Goal: Use online tool/utility

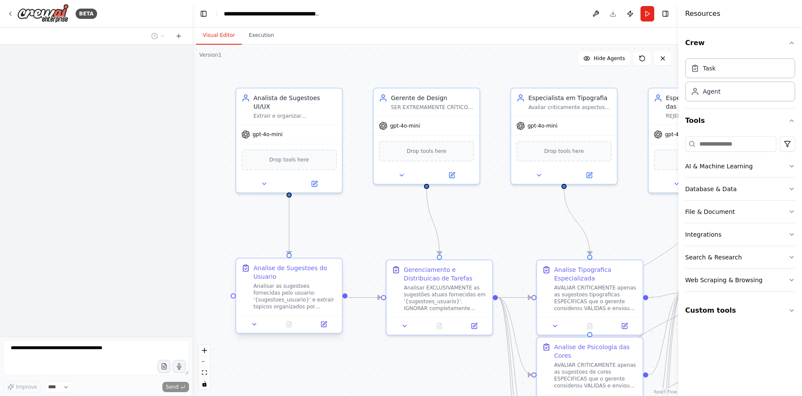
click at [258, 265] on div "Analise de Sugestoes do Usuario" at bounding box center [294, 272] width 83 height 17
click at [326, 322] on icon at bounding box center [324, 323] width 4 height 4
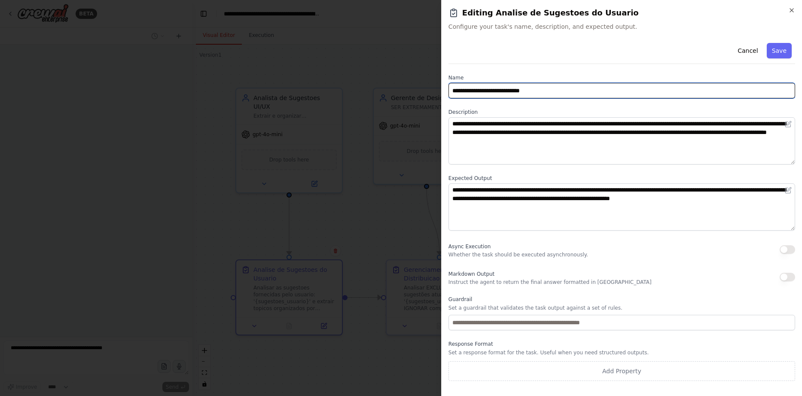
click at [530, 90] on input "**********" at bounding box center [621, 90] width 346 height 15
